Goal: Task Accomplishment & Management: Manage account settings

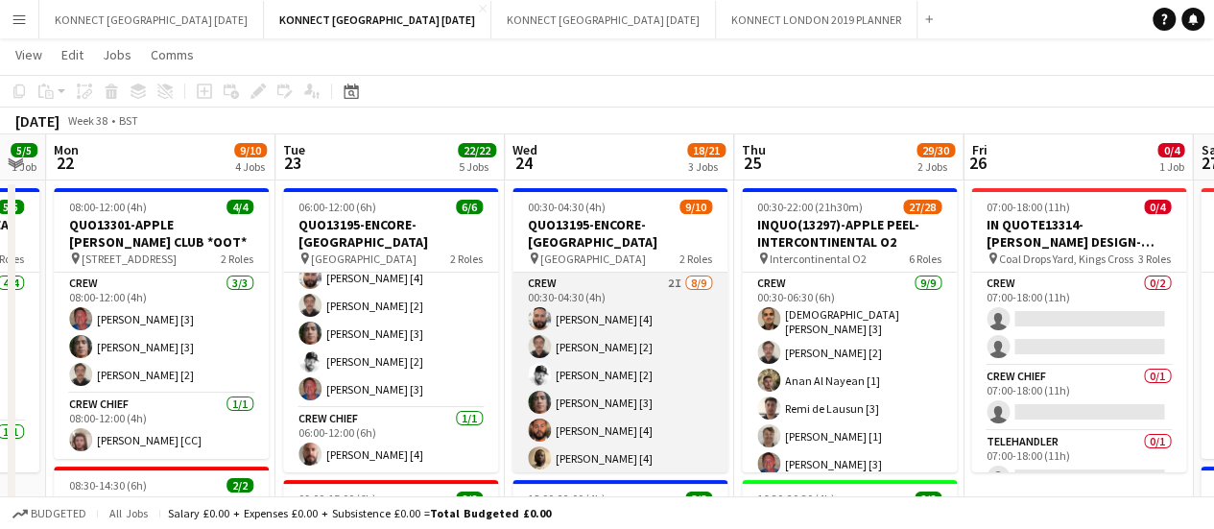
scroll to position [153, 0]
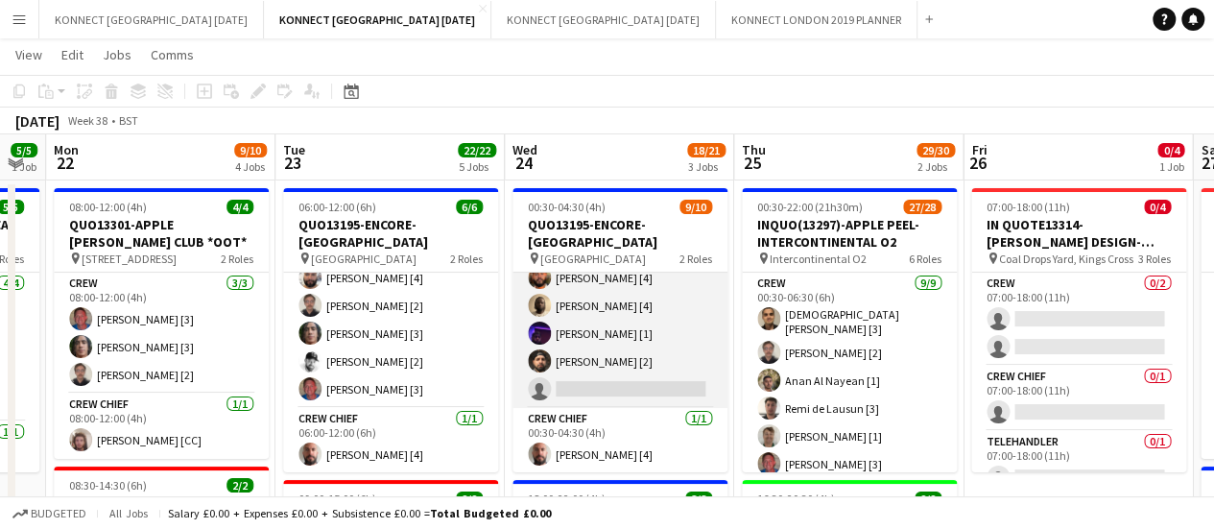
drag, startPoint x: 626, startPoint y: 347, endPoint x: 574, endPoint y: 369, distance: 56.3
click at [574, 369] on app-card-role "Crew 2I 8/9 00:30-04:30 (4h) Rodrigo Luz [4] Nikolas Saylor [2] Mark Burrows [2…" at bounding box center [620, 264] width 215 height 288
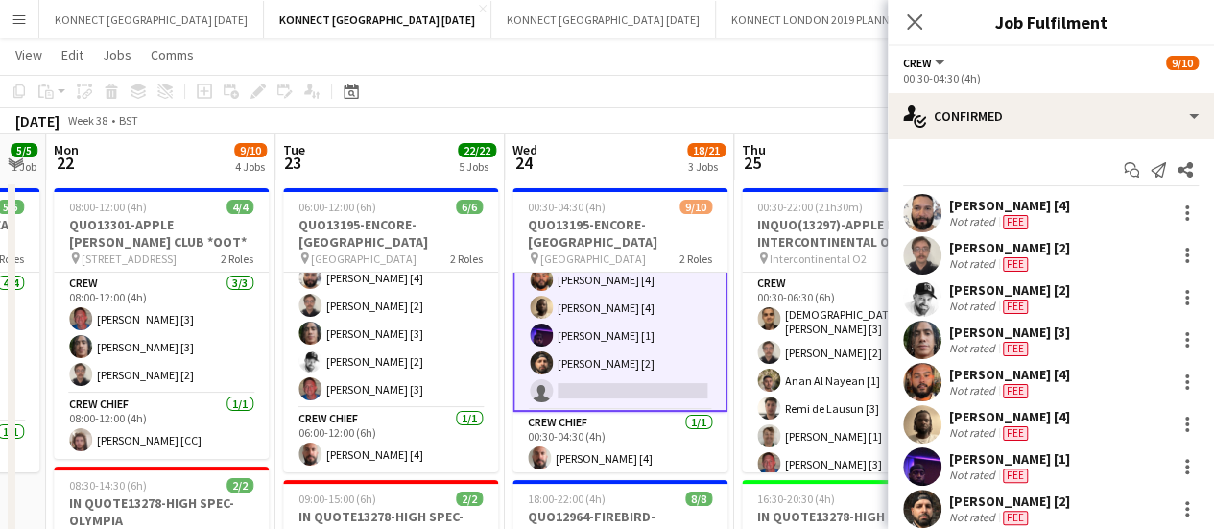
scroll to position [155, 0]
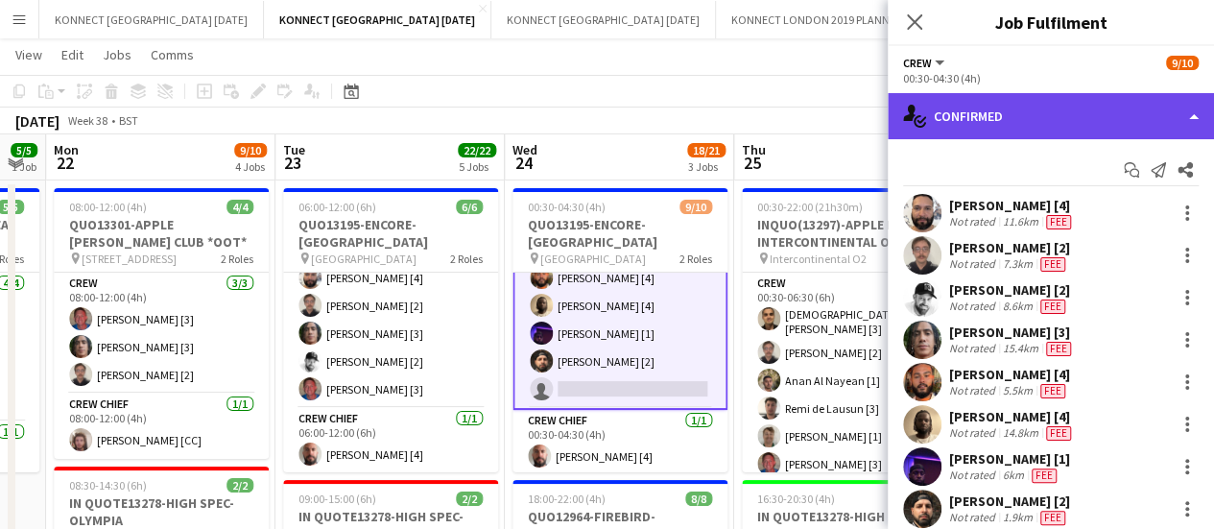
click at [994, 126] on div "single-neutral-actions-check-2 Confirmed" at bounding box center [1051, 116] width 326 height 46
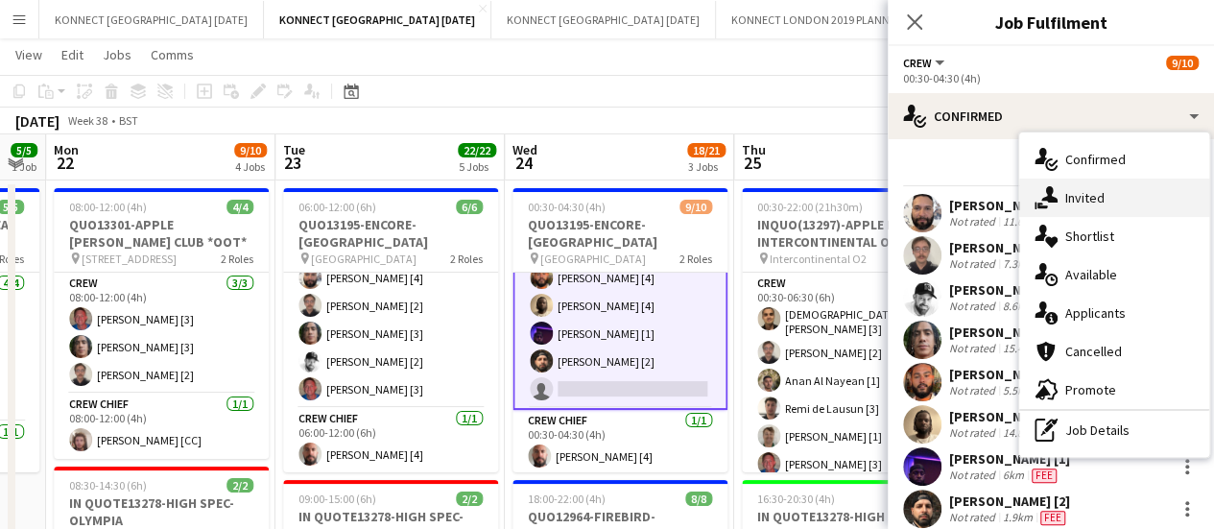
click at [1124, 201] on div "single-neutral-actions-share-1 Invited" at bounding box center [1114, 198] width 190 height 38
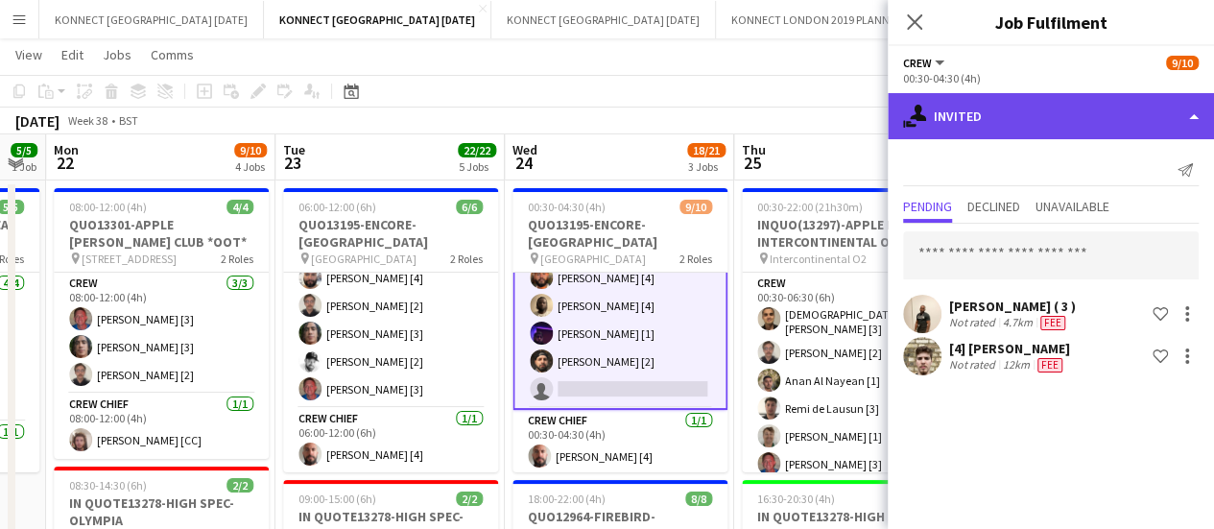
click at [1048, 124] on div "single-neutral-actions-share-1 Invited" at bounding box center [1051, 116] width 326 height 46
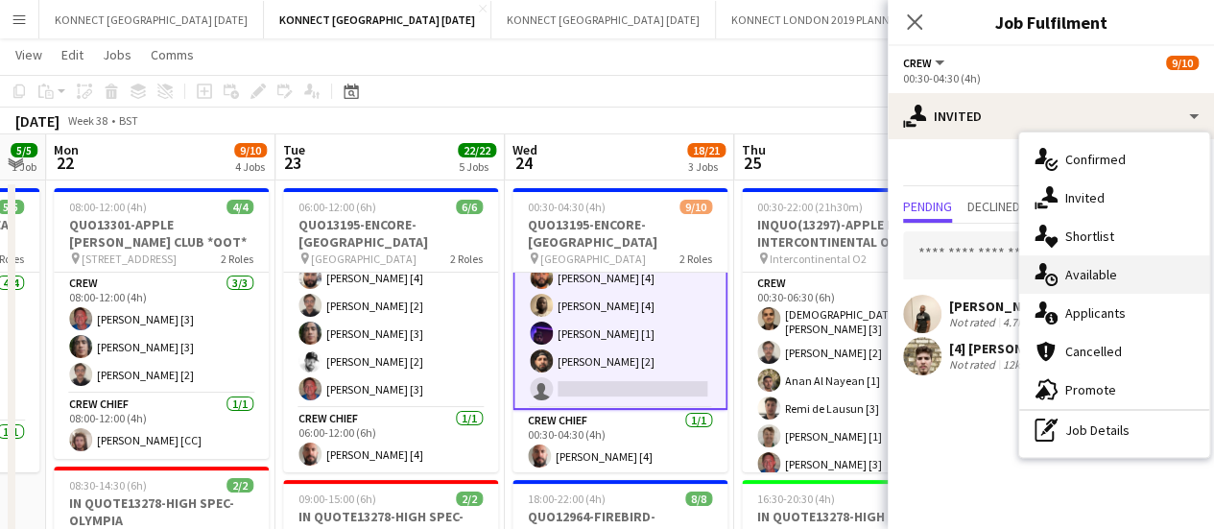
click at [1137, 278] on div "single-neutral-actions-upload Available" at bounding box center [1114, 274] width 190 height 38
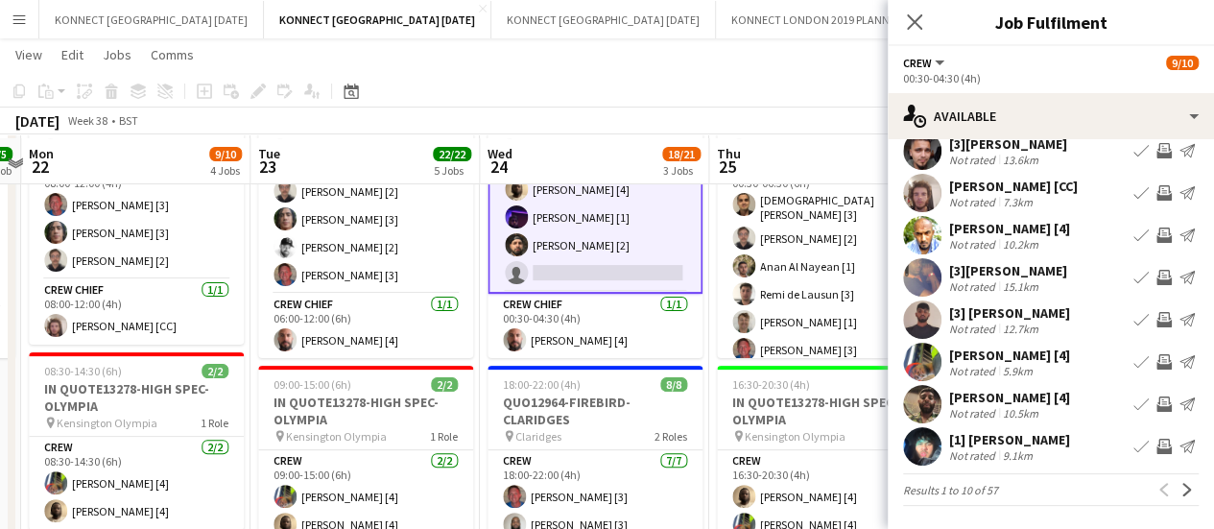
scroll to position [148, 0]
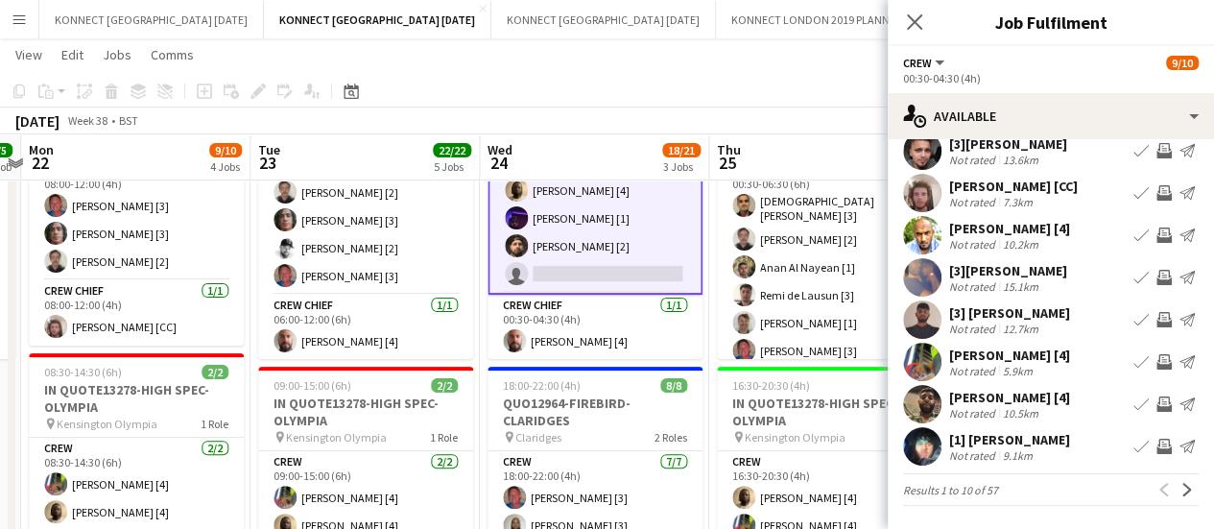
click at [1157, 362] on app-icon "Invite crew" at bounding box center [1164, 361] width 15 height 15
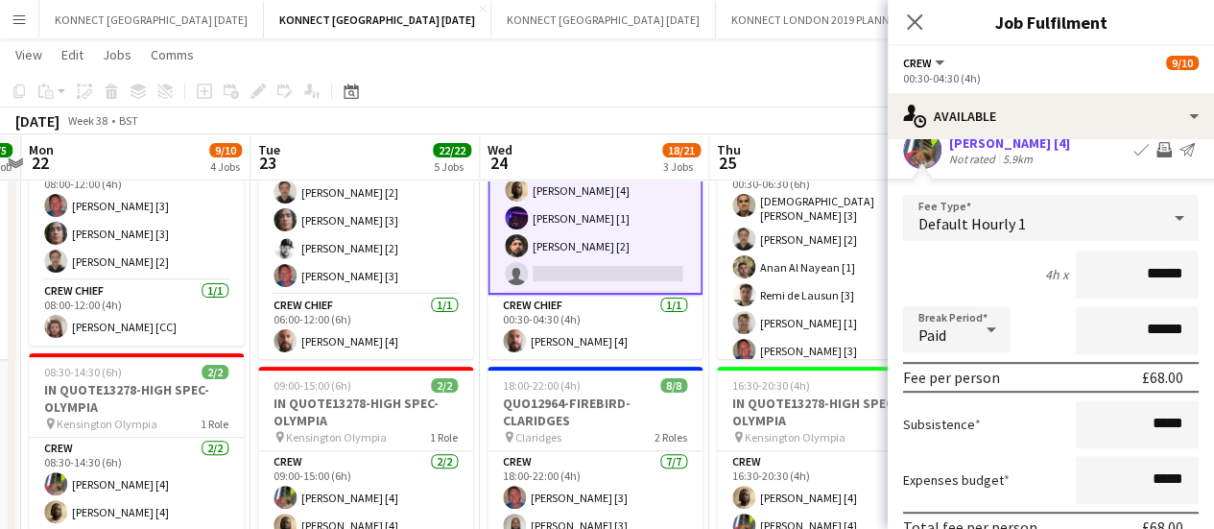
scroll to position [436, 0]
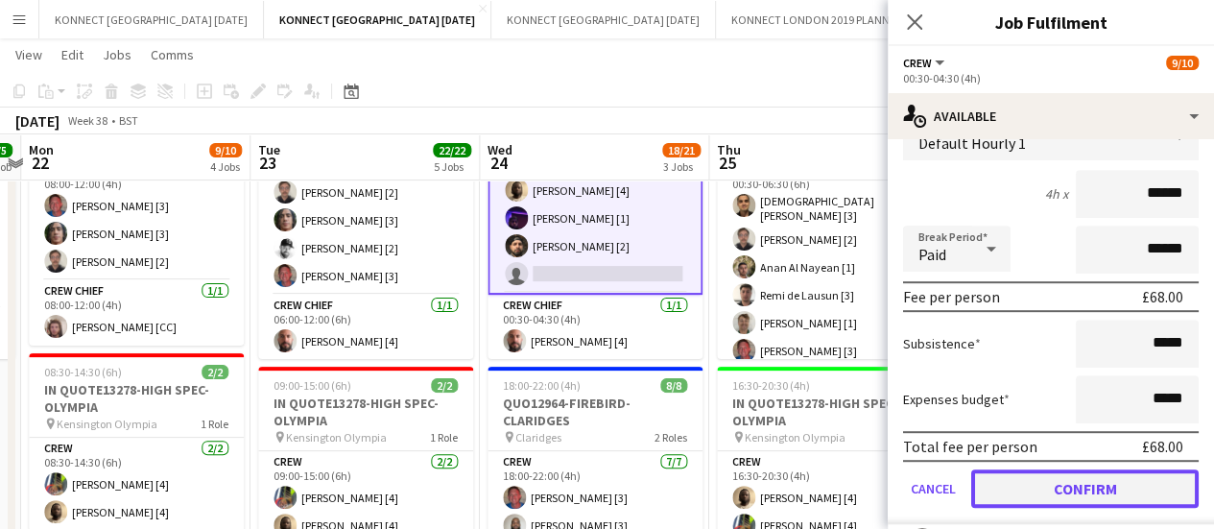
click at [1067, 502] on button "Confirm" at bounding box center [1085, 488] width 228 height 38
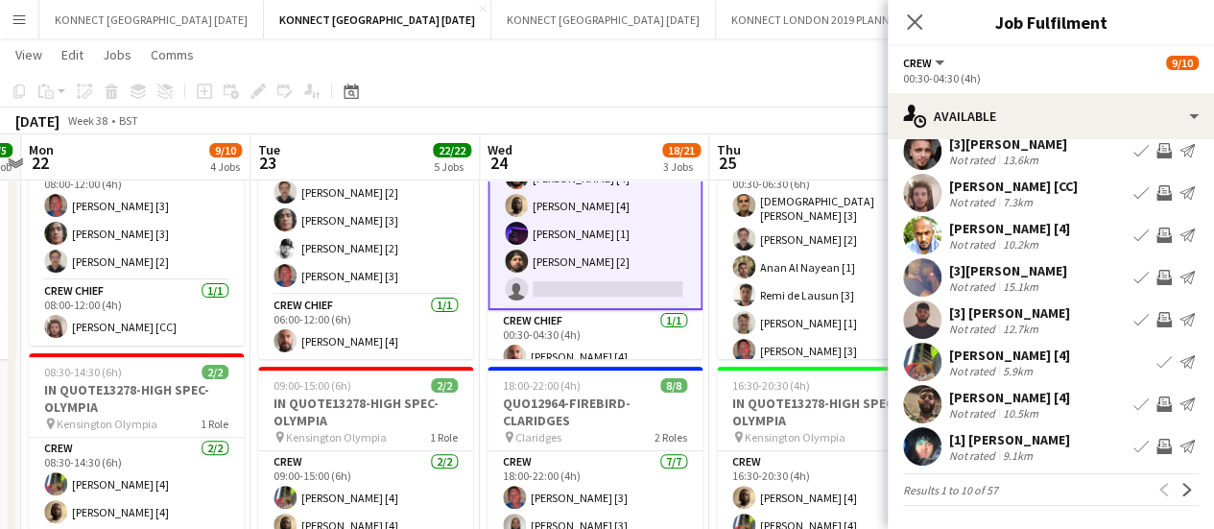
scroll to position [153, 0]
click at [1181, 491] on app-icon "Next" at bounding box center [1187, 489] width 13 height 13
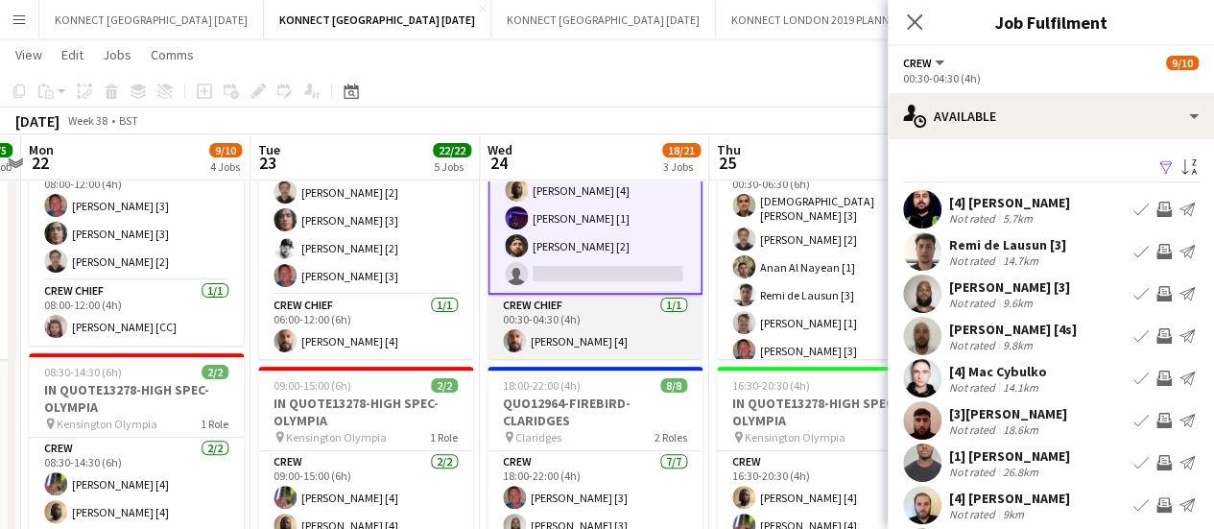
scroll to position [0, 0]
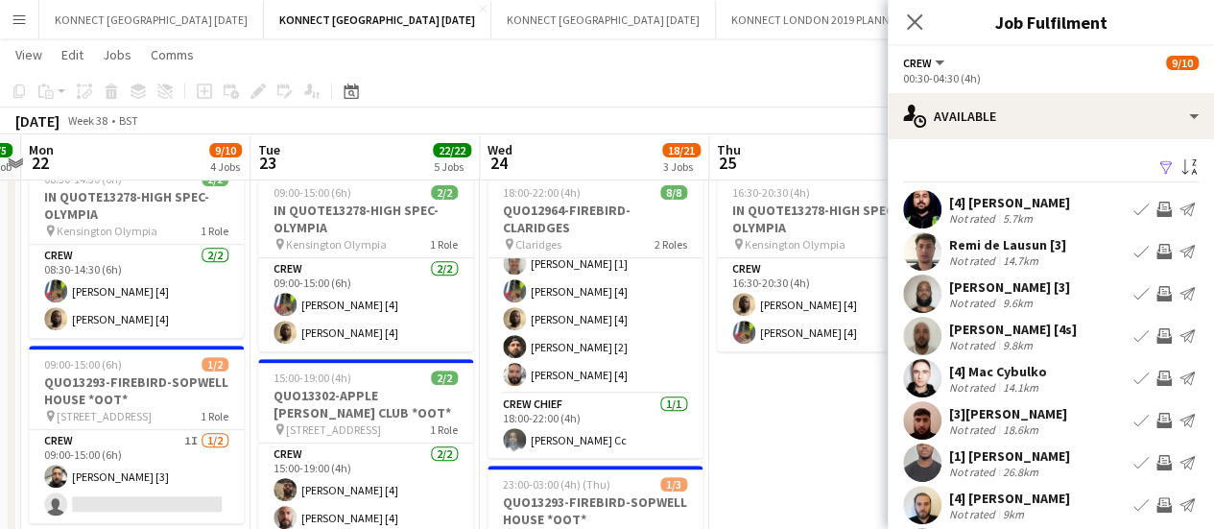
click at [1153, 260] on button "Invite crew" at bounding box center [1164, 251] width 23 height 23
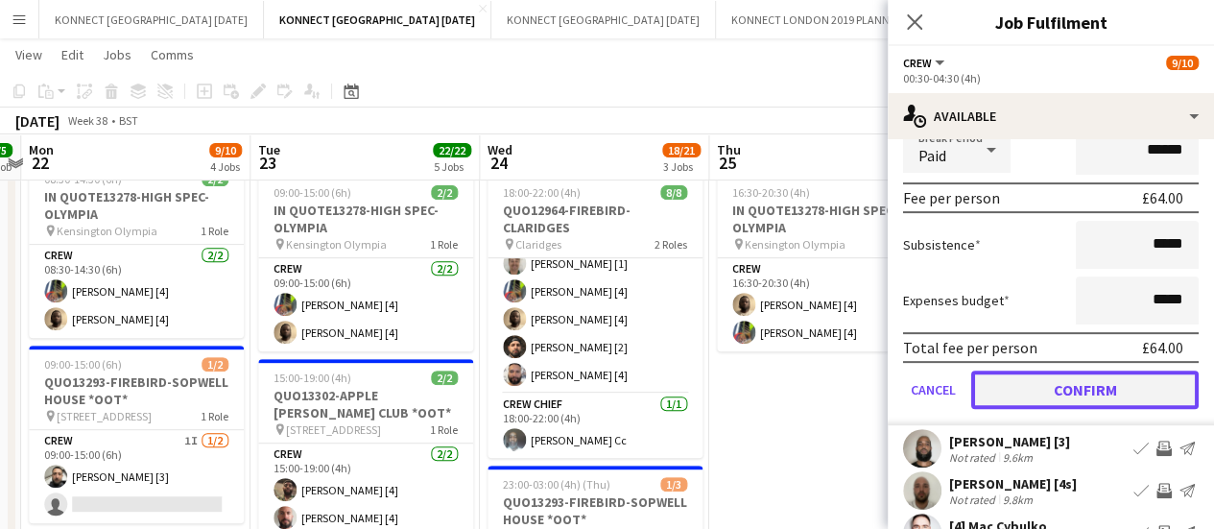
click at [1072, 396] on button "Confirm" at bounding box center [1085, 390] width 228 height 38
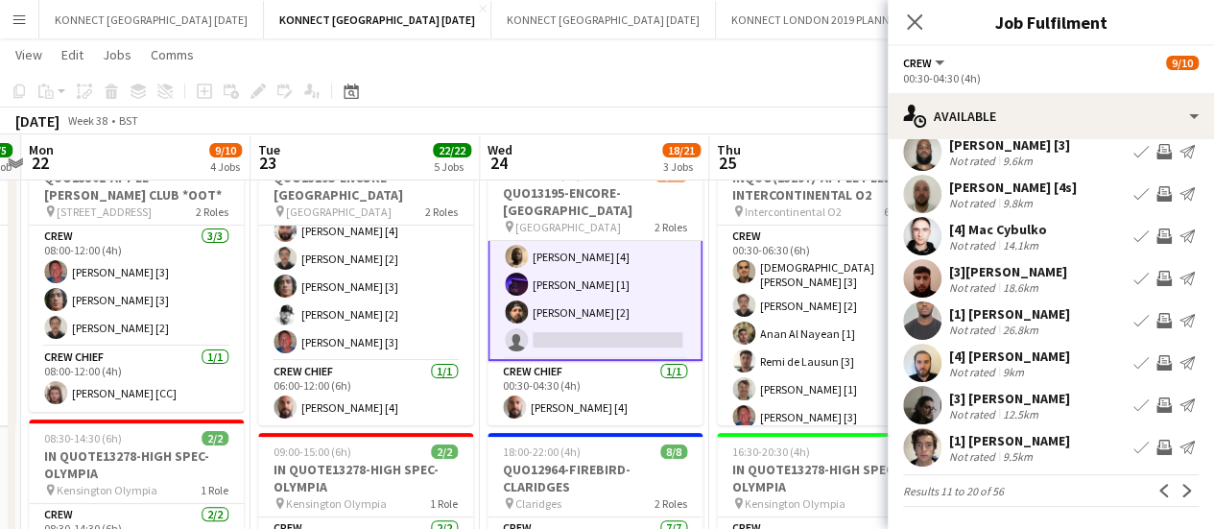
click at [1157, 410] on app-icon "Invite crew" at bounding box center [1164, 404] width 15 height 15
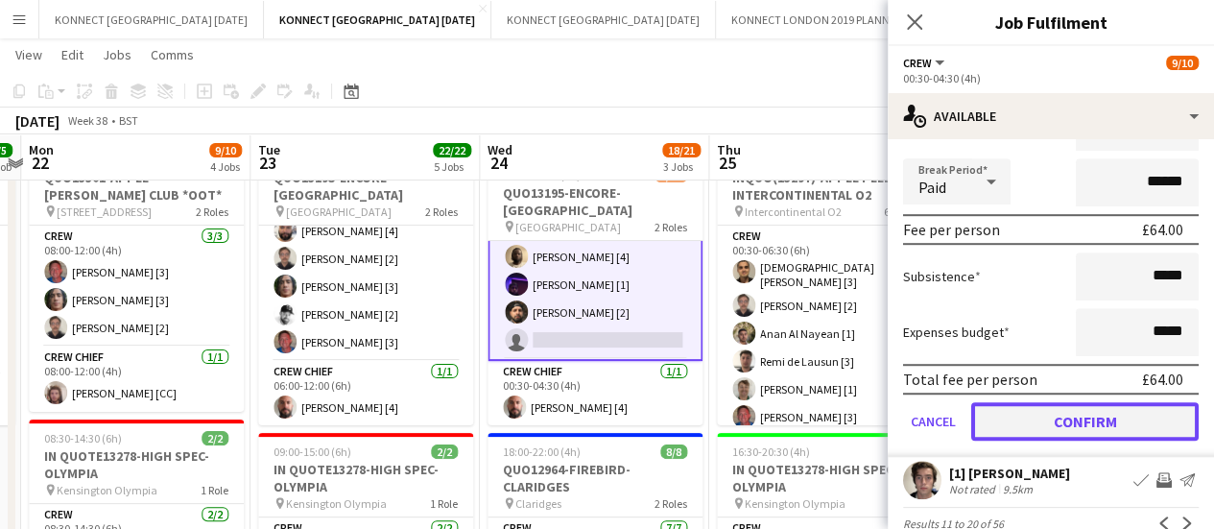
click at [1027, 427] on button "Confirm" at bounding box center [1085, 421] width 228 height 38
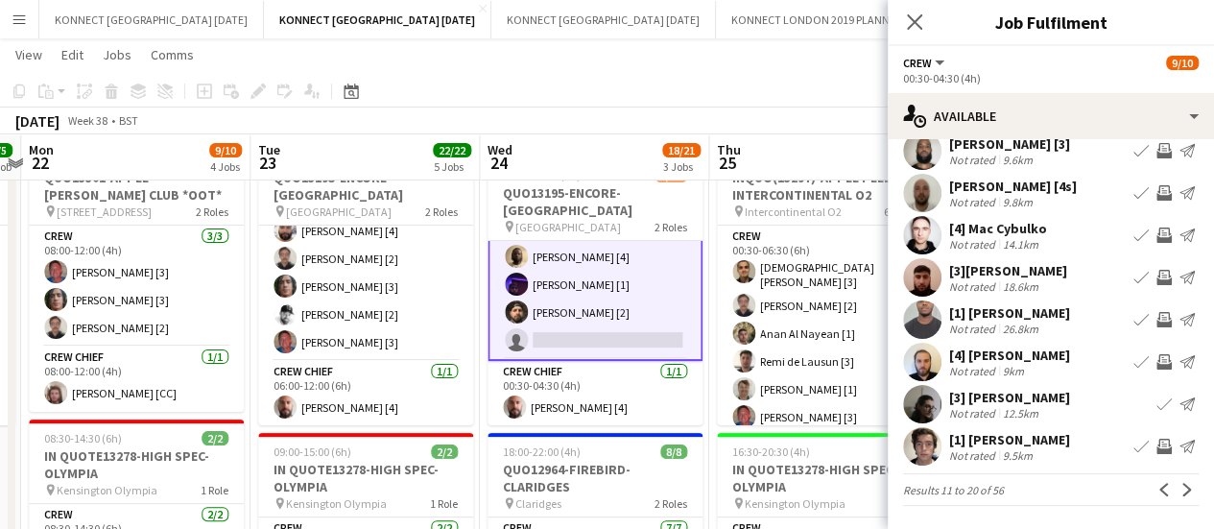
scroll to position [142, 0]
click at [822, 88] on app-toolbar "Copy Paste Paste Ctrl+V Paste with crew Ctrl+Shift+V Paste linked Job Delete Gr…" at bounding box center [607, 91] width 1214 height 33
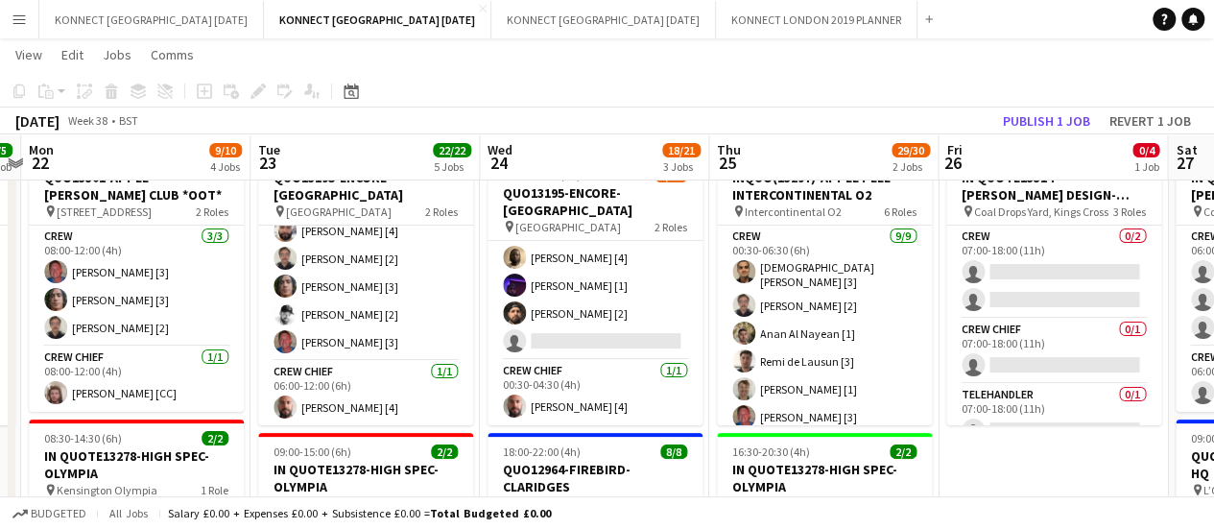
scroll to position [168, 0]
click at [1031, 106] on app-toolbar "Copy Paste Paste Ctrl+V Paste with crew Ctrl+Shift+V Paste linked Job Delete Gr…" at bounding box center [607, 91] width 1214 height 33
click at [1034, 133] on div "September 2025 Week 38 • BST Publish 1 job Revert 1 job" at bounding box center [607, 121] width 1214 height 27
click at [1044, 108] on button "Publish 1 job" at bounding box center [1046, 120] width 103 height 25
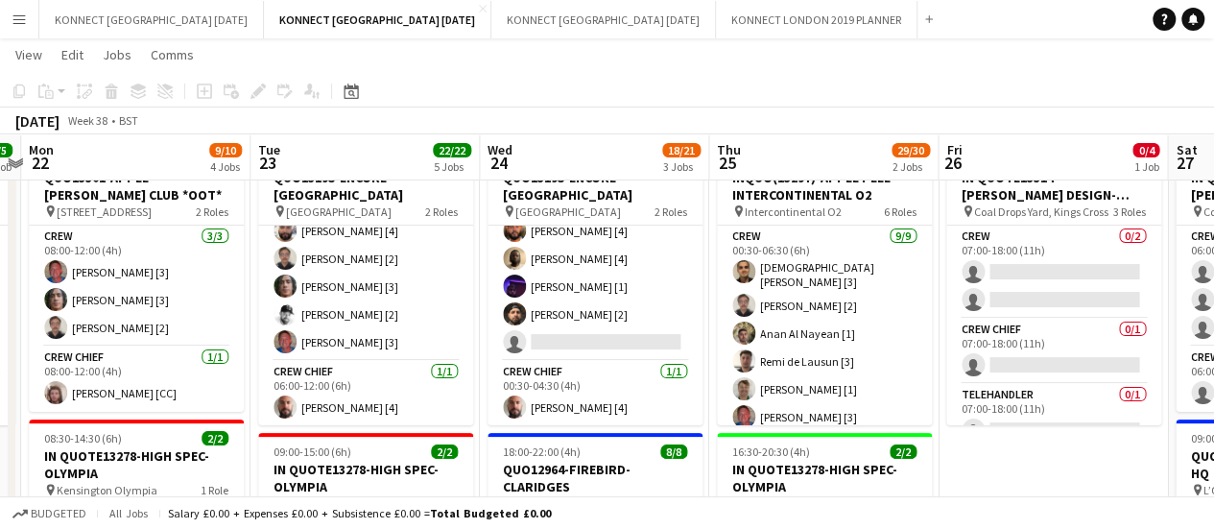
scroll to position [81, 0]
